Goal: Use online tool/utility: Use online tool/utility

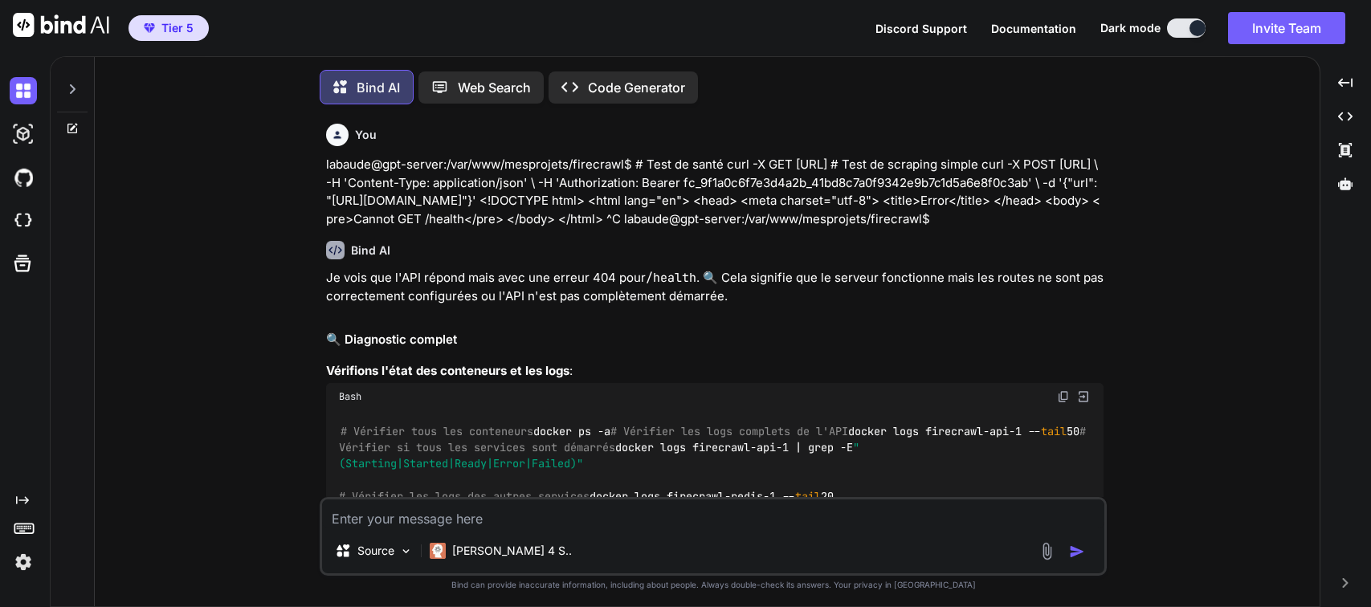
type textarea "x"
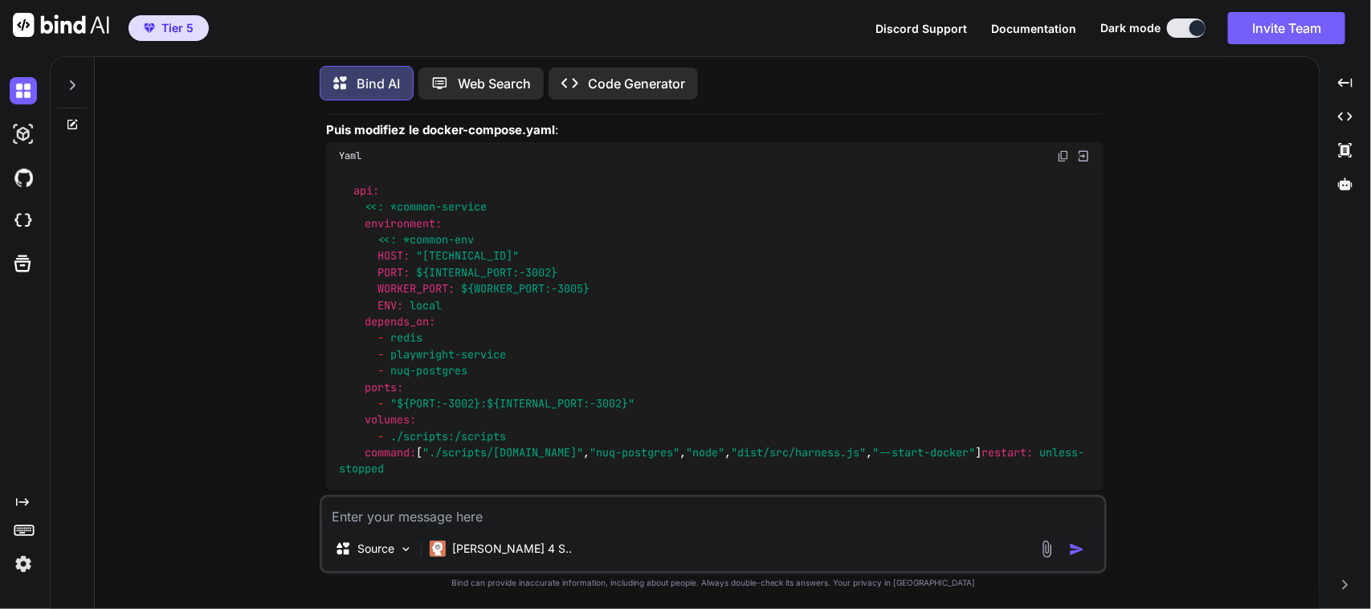
scroll to position [15535, 0]
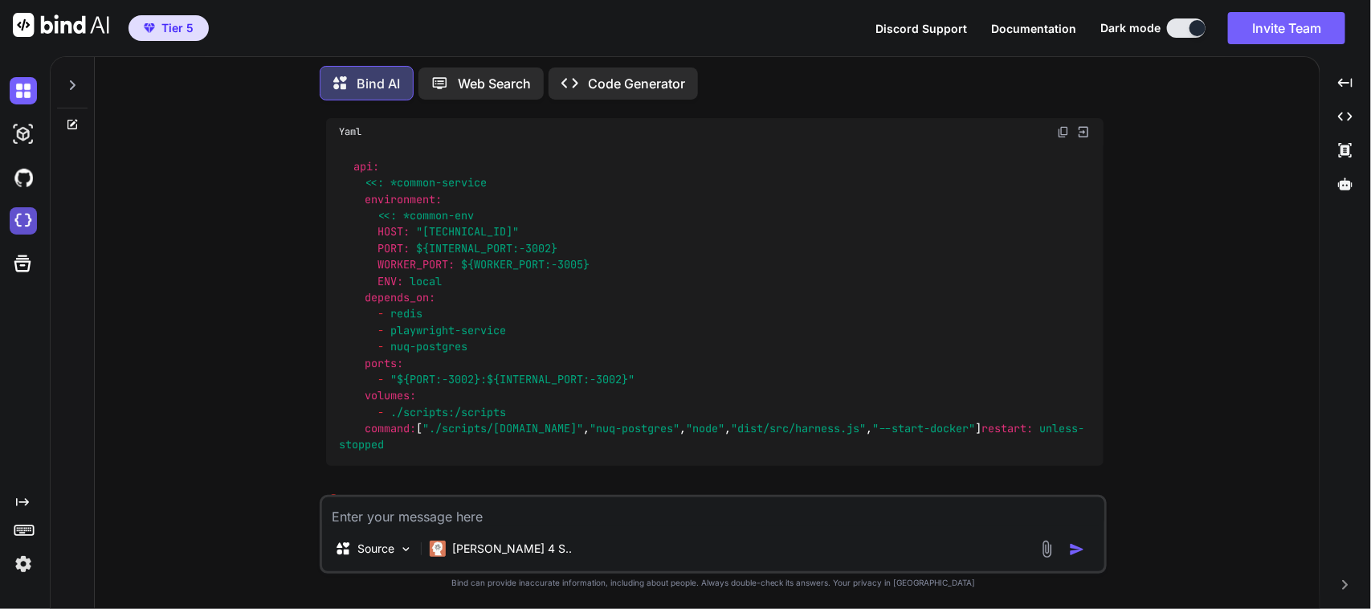
click at [14, 225] on img at bounding box center [23, 220] width 27 height 27
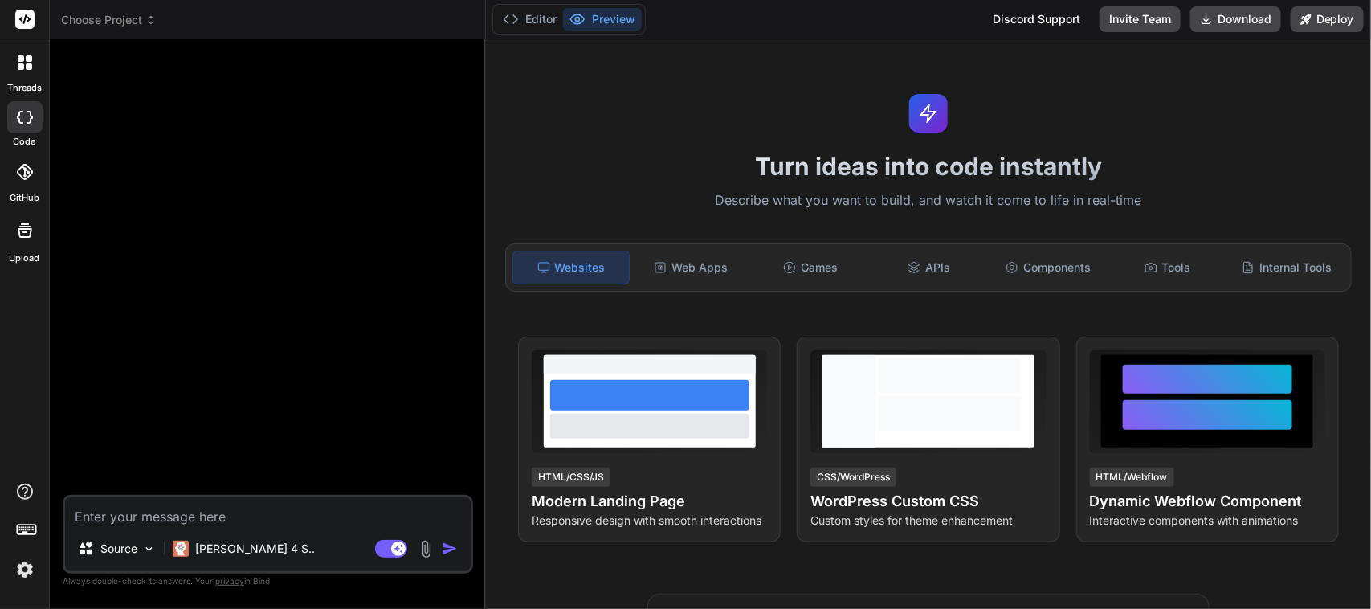
type textarea "x"
click at [685, 264] on div "Web Apps" at bounding box center [691, 268] width 116 height 34
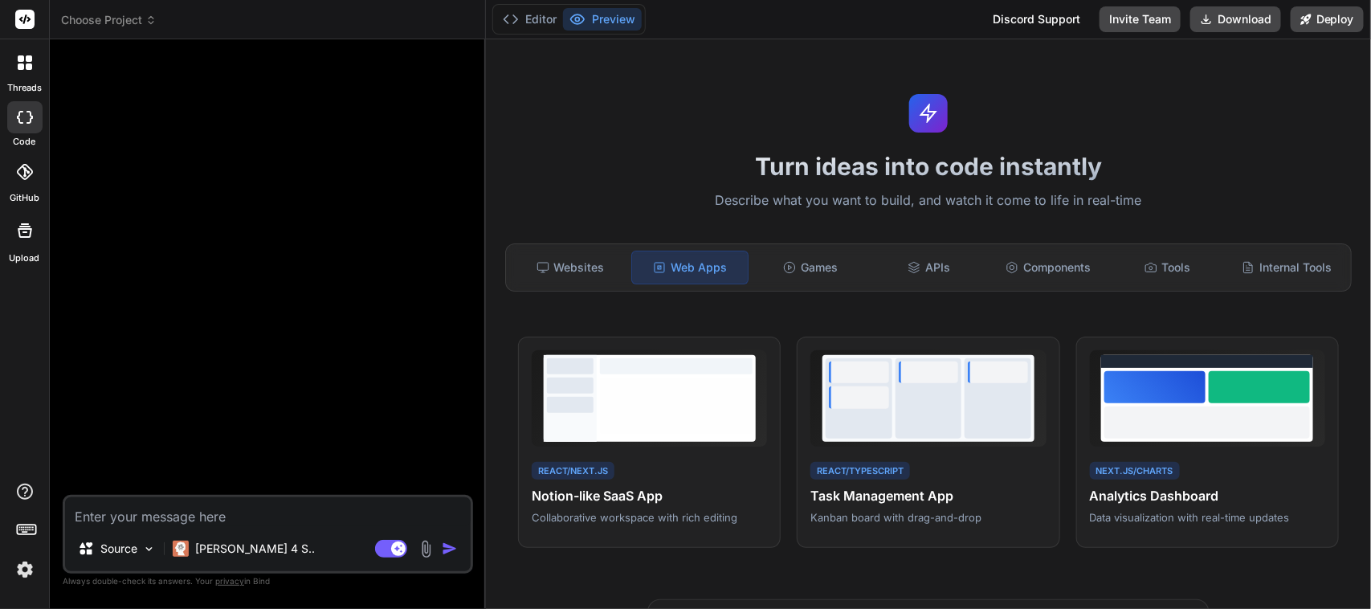
click at [239, 514] on textarea at bounding box center [268, 511] width 406 height 29
paste textarea "Lor ips “Dolors AM2”, c Adipis elitsedd eiusmod tempori utl ET9 (2–2 dolor). Ma…"
type textarea "Lor ips “Dolors AM2”, c Adipis elitsedd eiusmod tempori utl ET9 (2–2 dolor). Ma…"
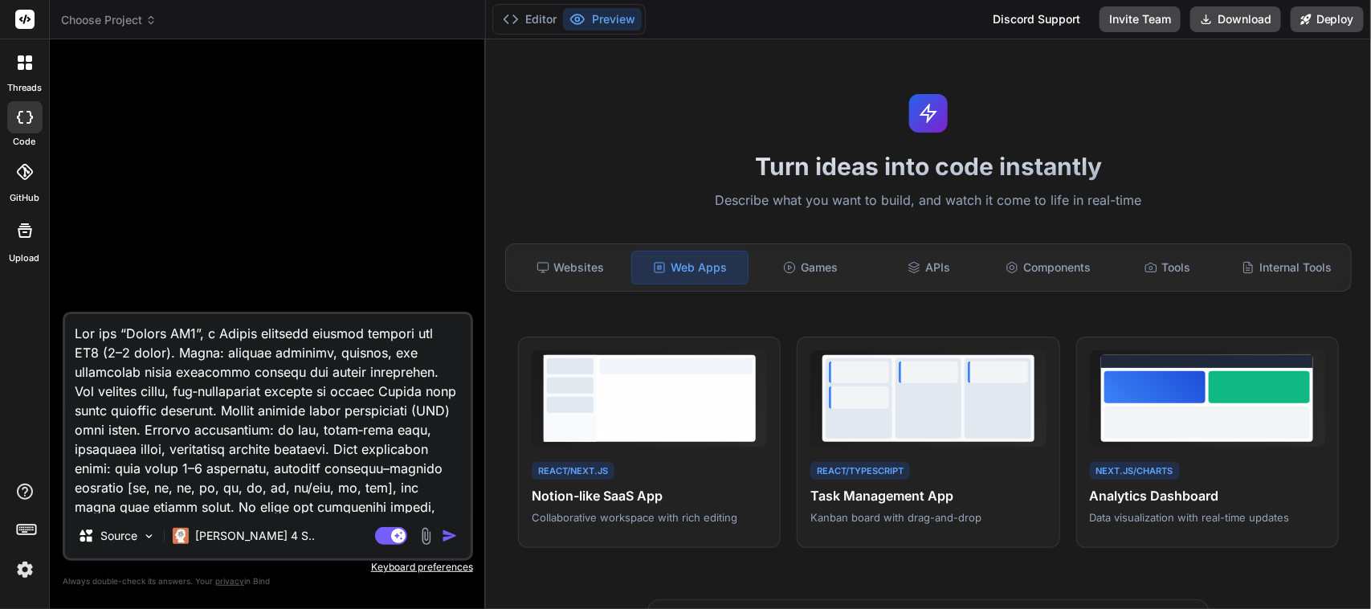
type textarea "x"
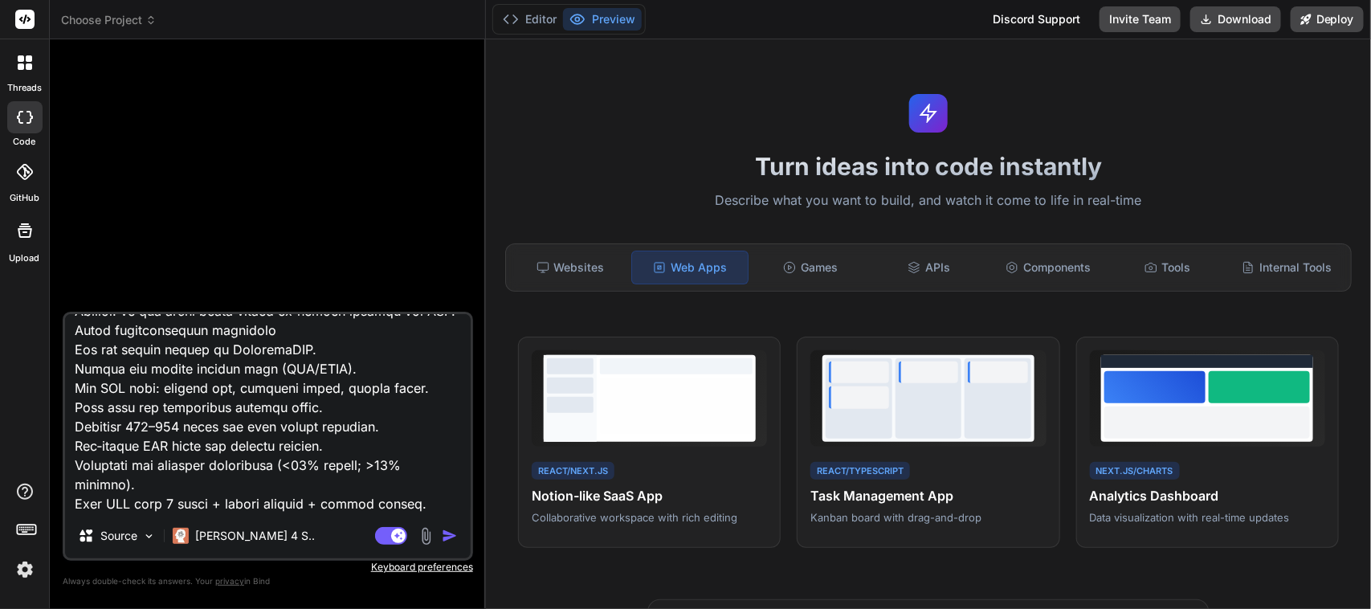
scroll to position [3375, 0]
type textarea "Lor ips “Dolors AM2”, c Adipis elitsedd eiusmod tempori utl ET9 (2–2 dolor). Ma…"
click at [448, 536] on img "button" at bounding box center [450, 536] width 16 height 16
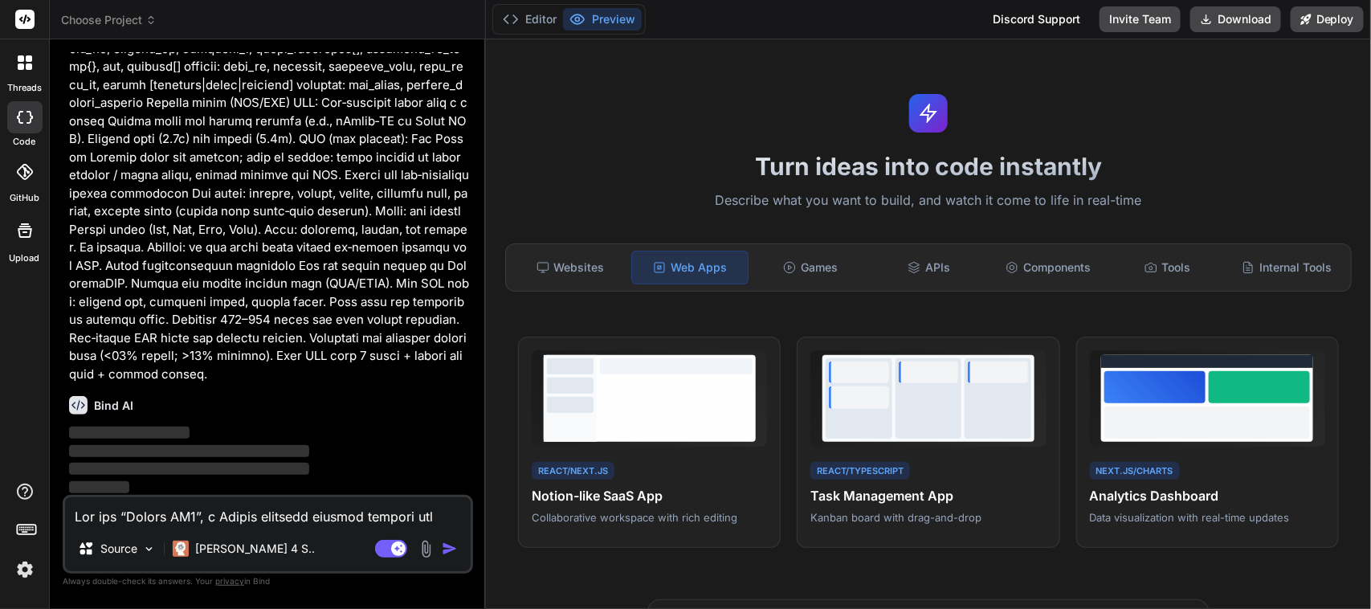
scroll to position [1744, 0]
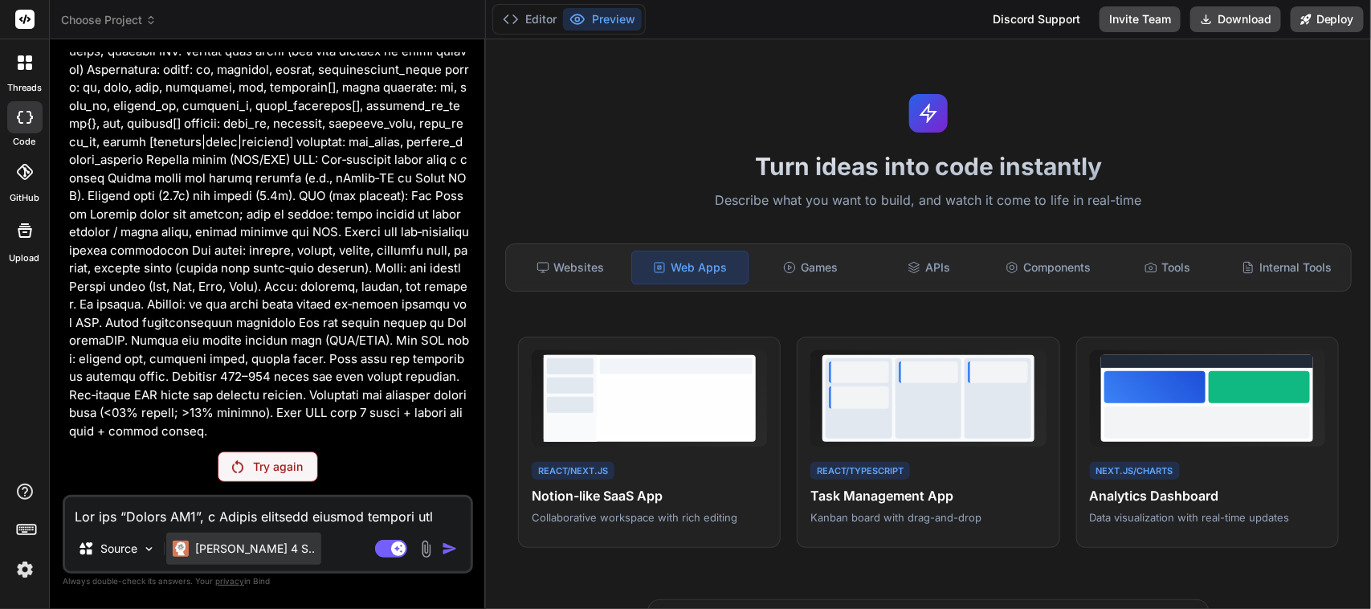
click at [217, 554] on p "[PERSON_NAME] 4 S.." at bounding box center [255, 549] width 120 height 16
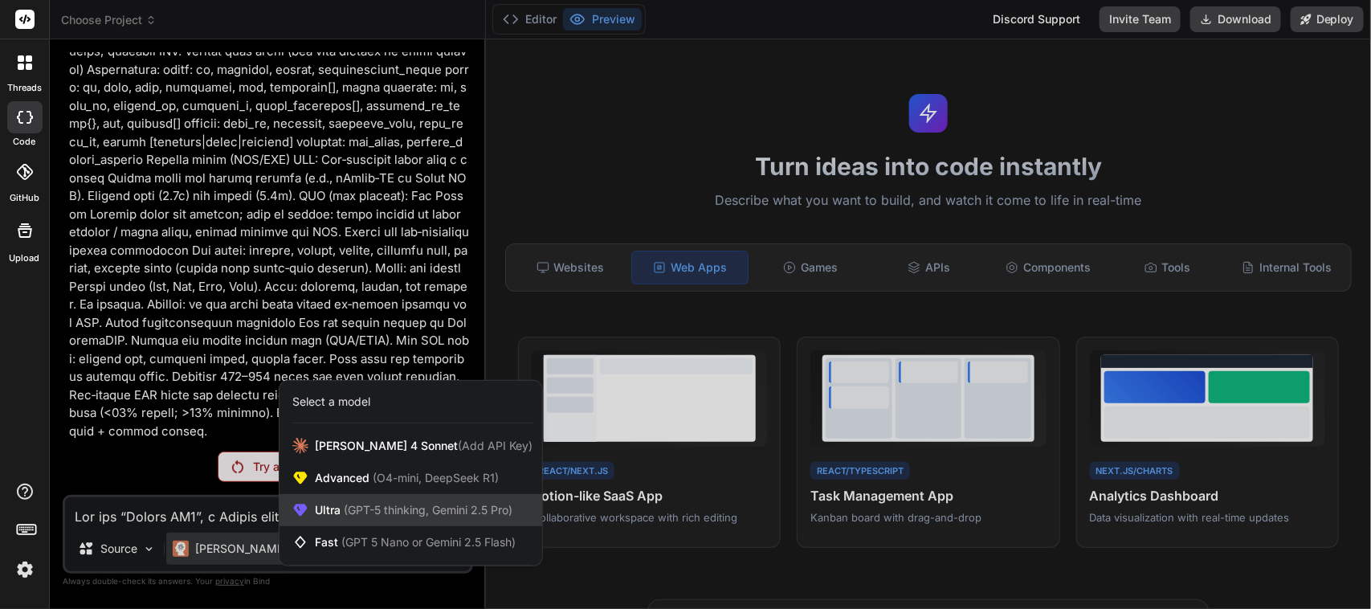
click at [345, 516] on span "(GPT-5 thinking, Gemini 2.5 Pro)" at bounding box center [427, 510] width 172 height 14
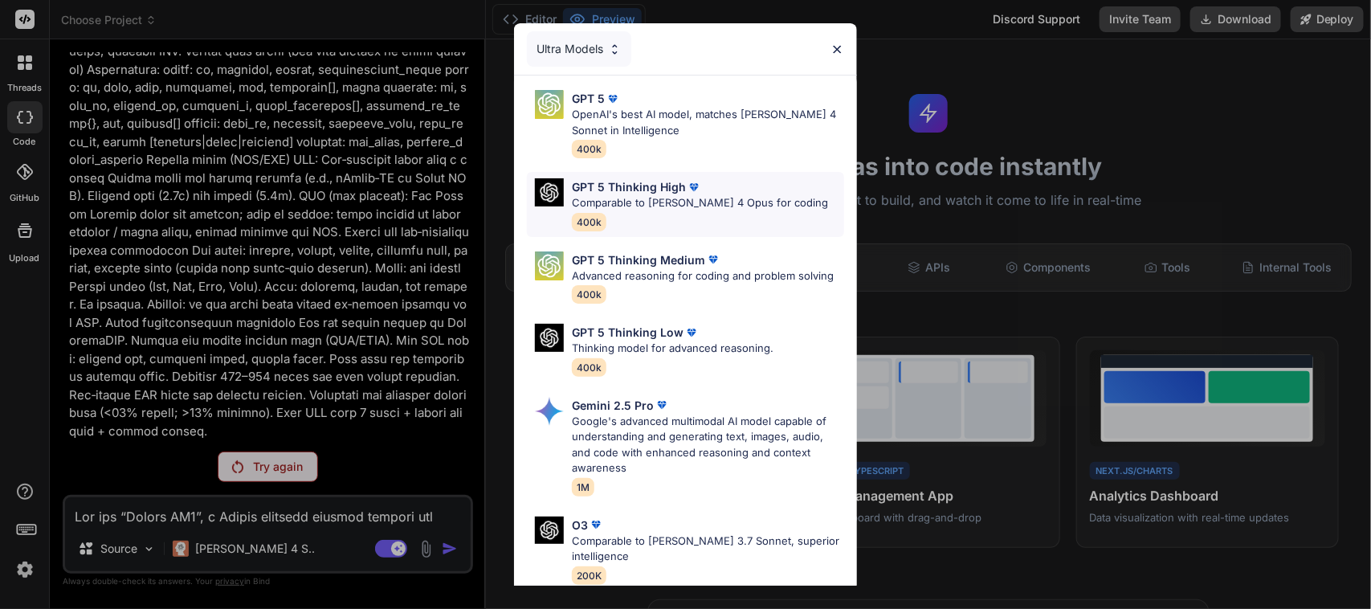
click at [648, 199] on p "Comparable to [PERSON_NAME] 4 Opus for coding" at bounding box center [700, 203] width 256 height 16
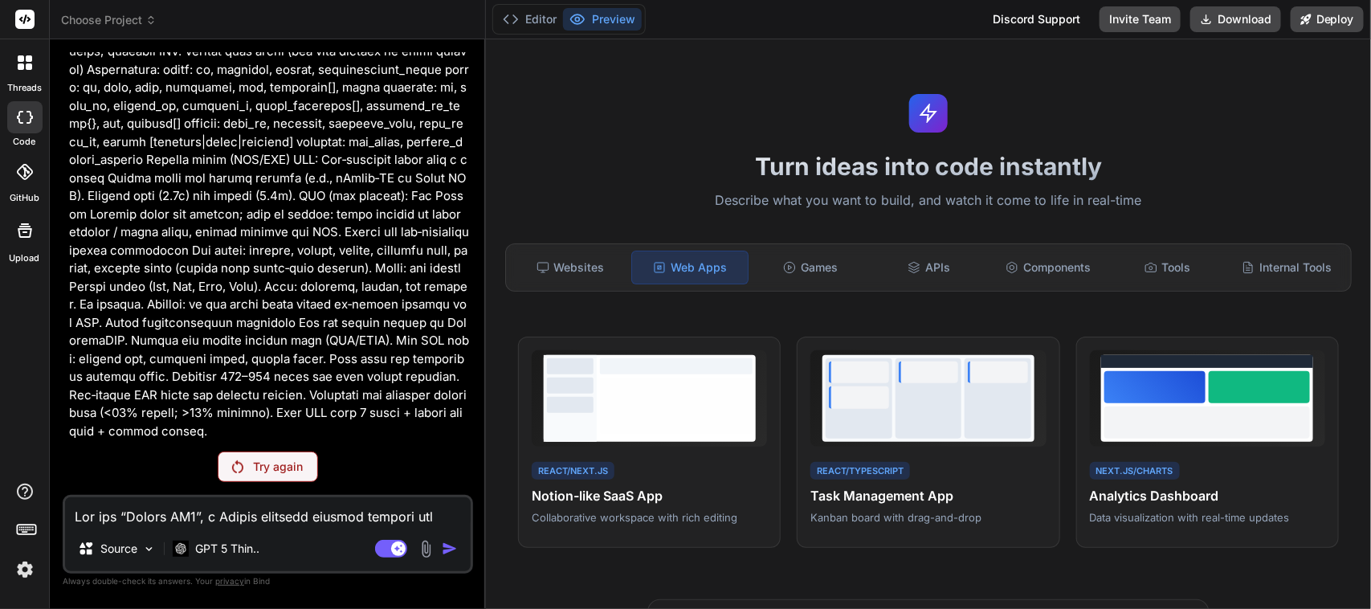
click at [270, 464] on p "Try again" at bounding box center [278, 467] width 50 height 16
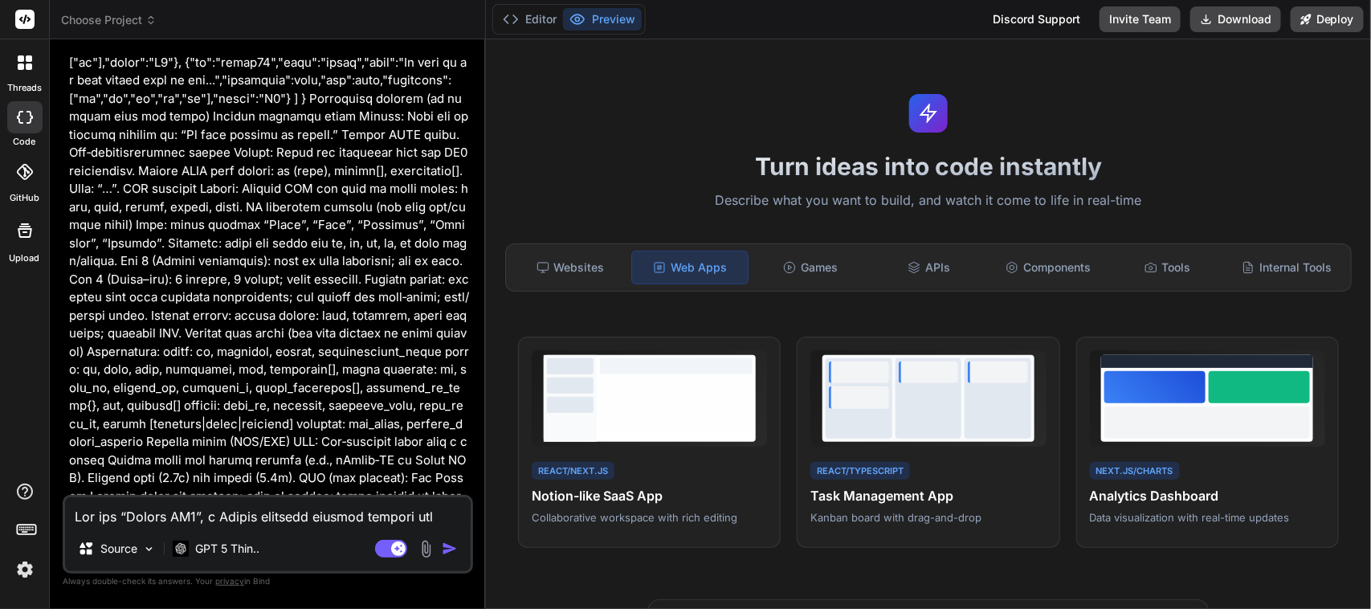
scroll to position [1801, 0]
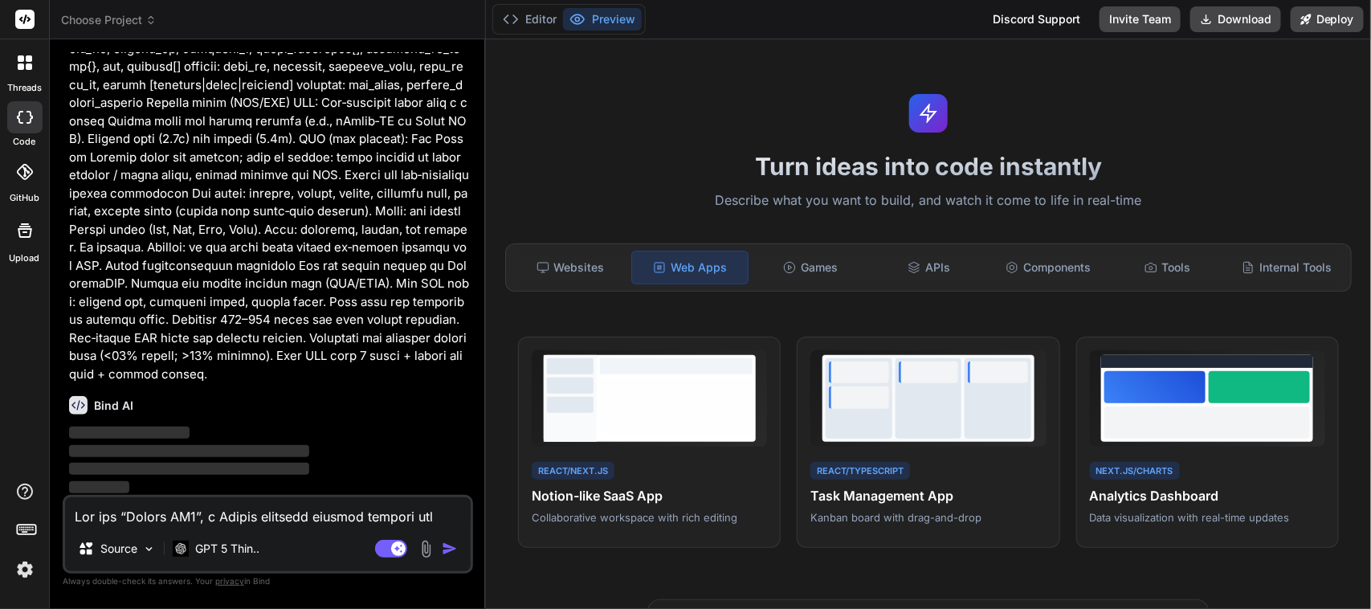
type textarea "x"
